Goal: Task Accomplishment & Management: Manage account settings

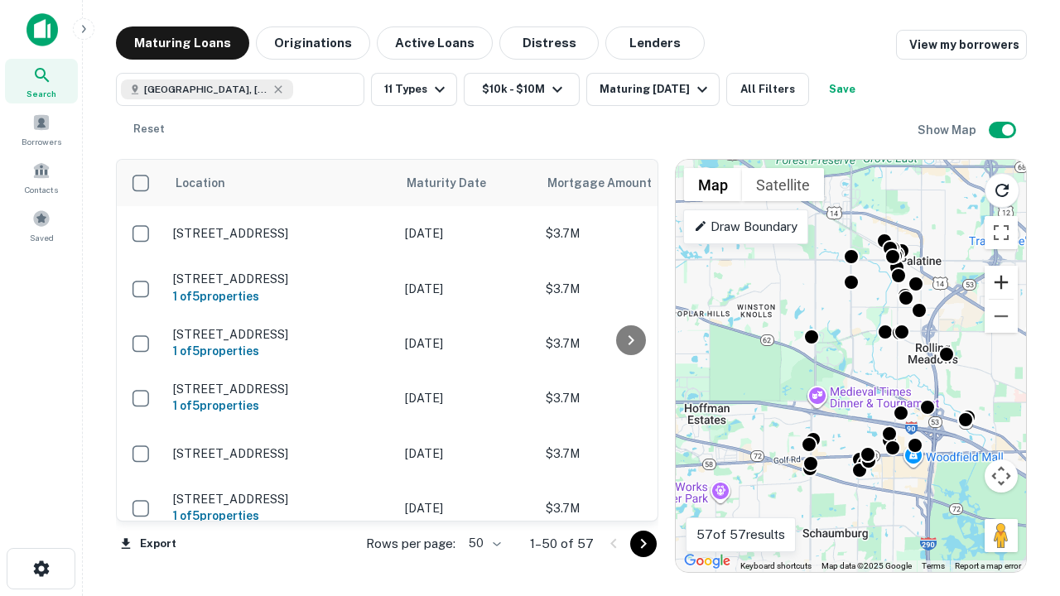
click at [1001, 282] on button "Zoom in" at bounding box center [1000, 282] width 33 height 33
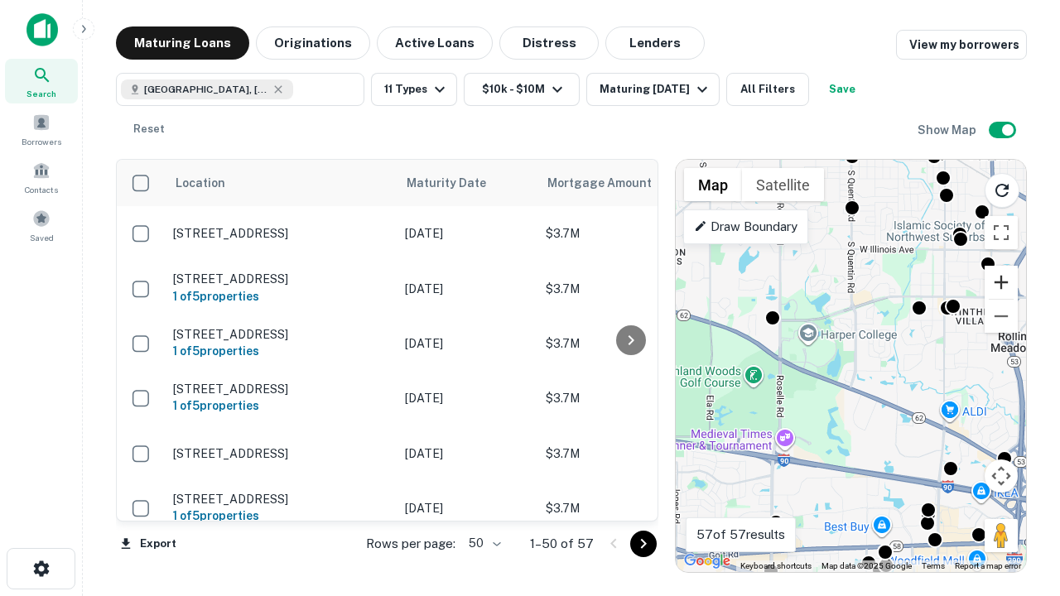
click at [1001, 282] on button "Zoom in" at bounding box center [1000, 282] width 33 height 33
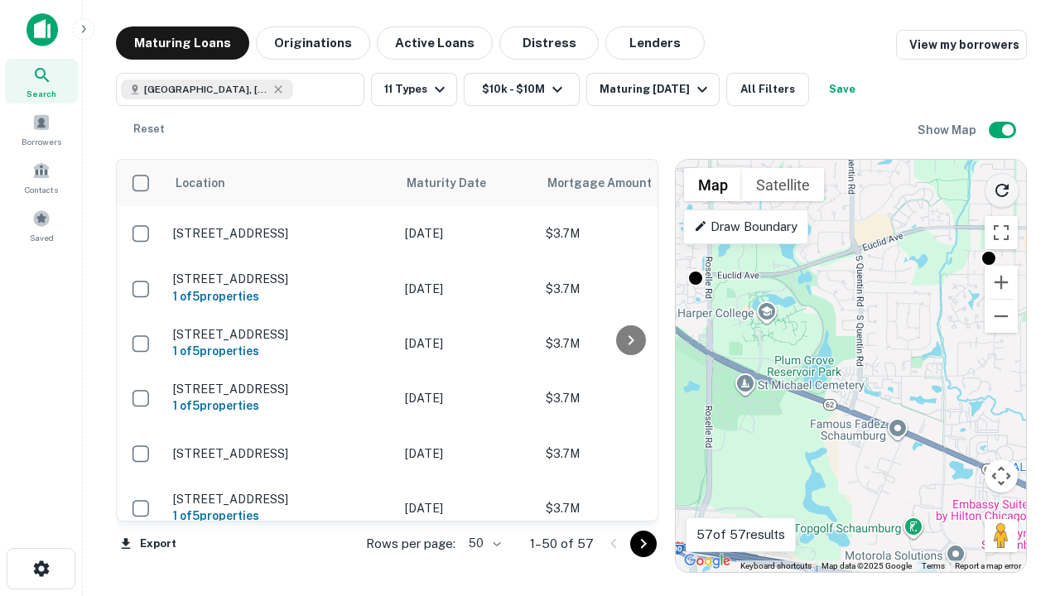
click at [1002, 187] on icon "Reload search area" at bounding box center [1002, 190] width 20 height 20
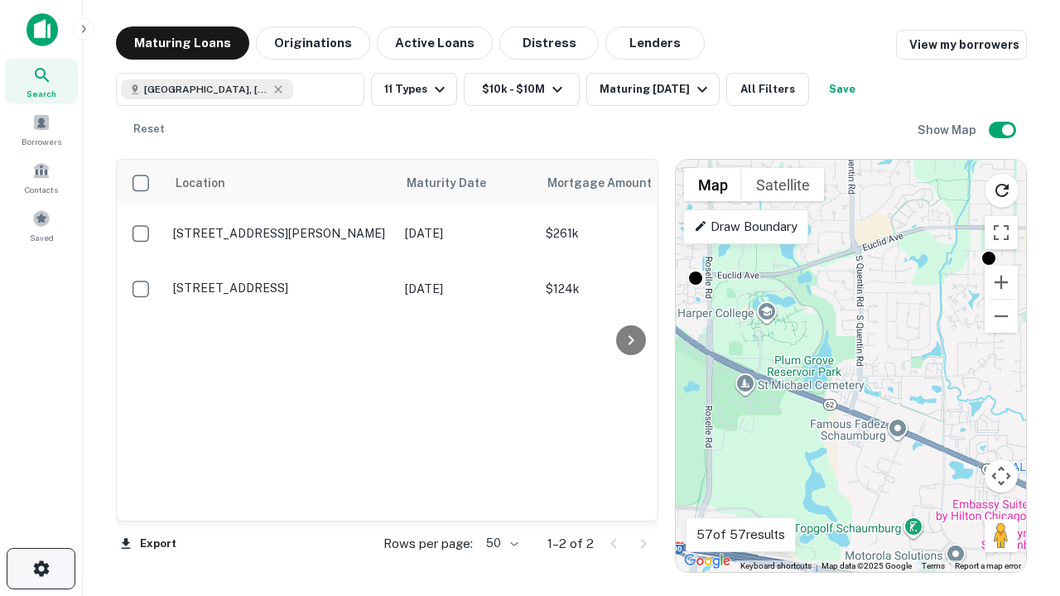
click at [41, 569] on icon "button" at bounding box center [41, 569] width 20 height 20
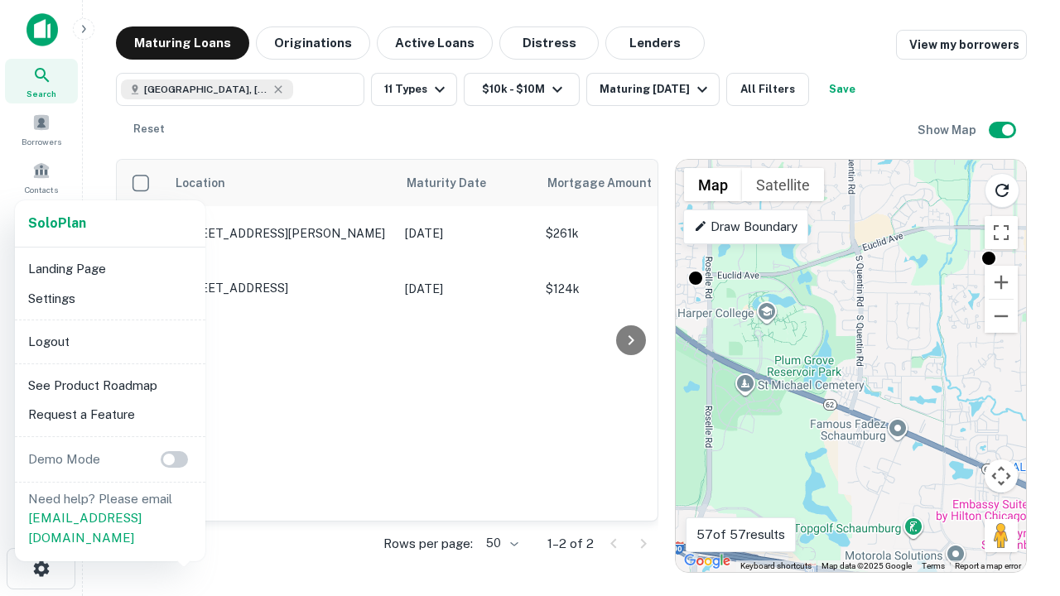
click at [109, 341] on li "Logout" at bounding box center [110, 342] width 177 height 30
